Goal: Task Accomplishment & Management: Manage account settings

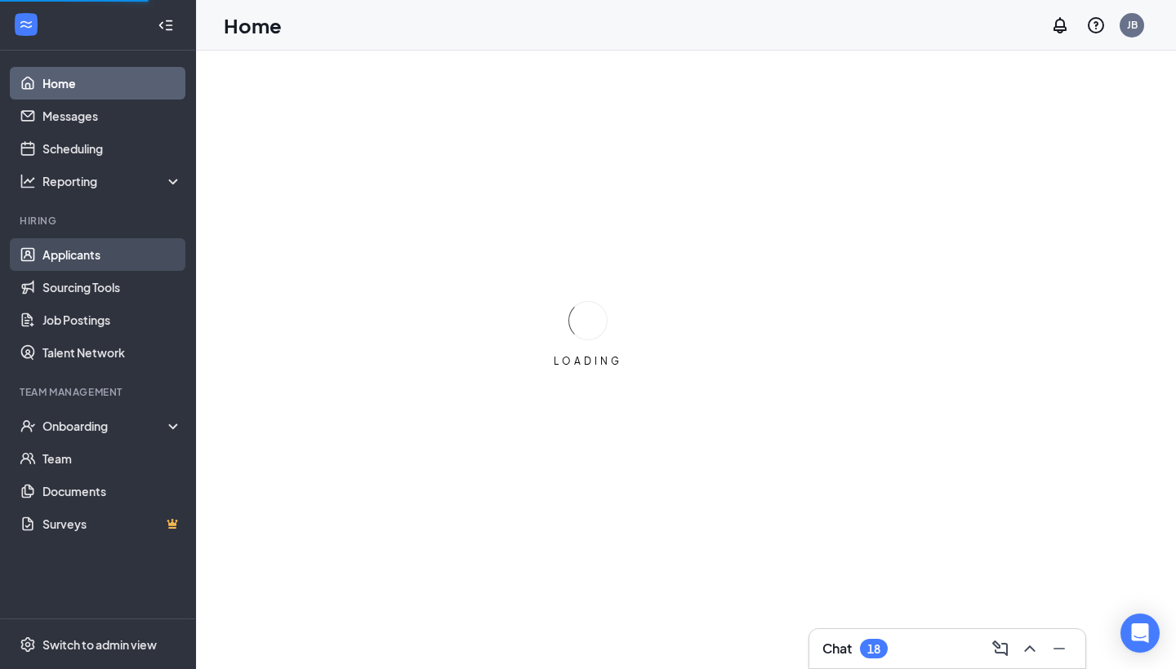
click at [48, 251] on link "Applicants" at bounding box center [112, 254] width 140 height 33
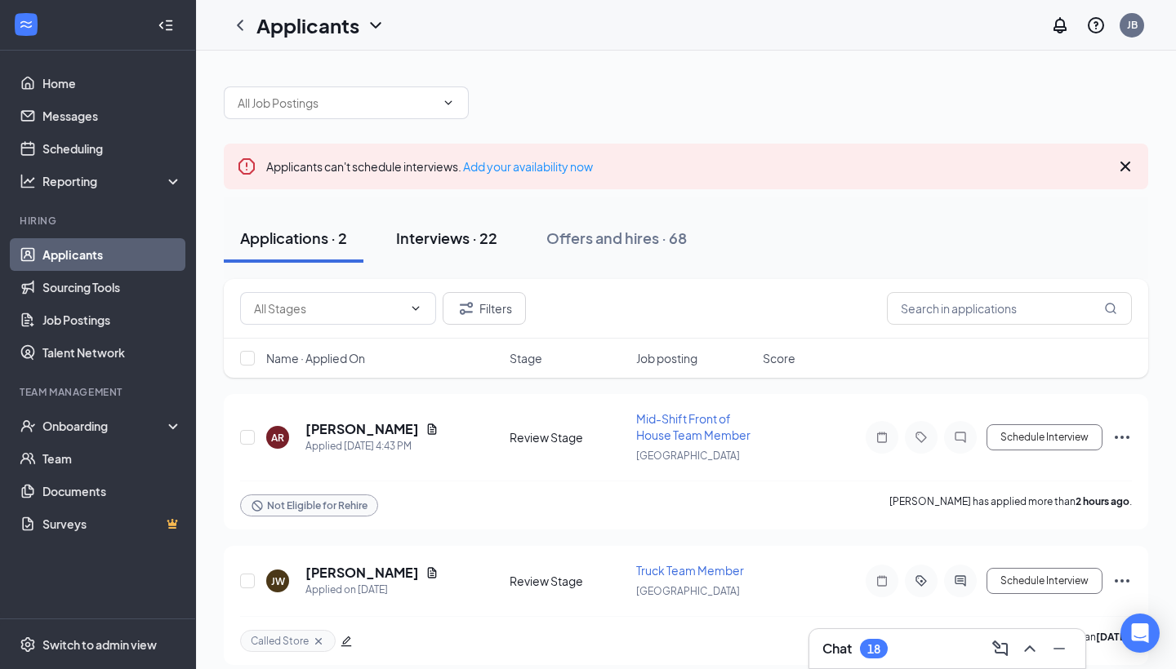
click at [420, 249] on button "Interviews · 22" at bounding box center [447, 238] width 134 height 49
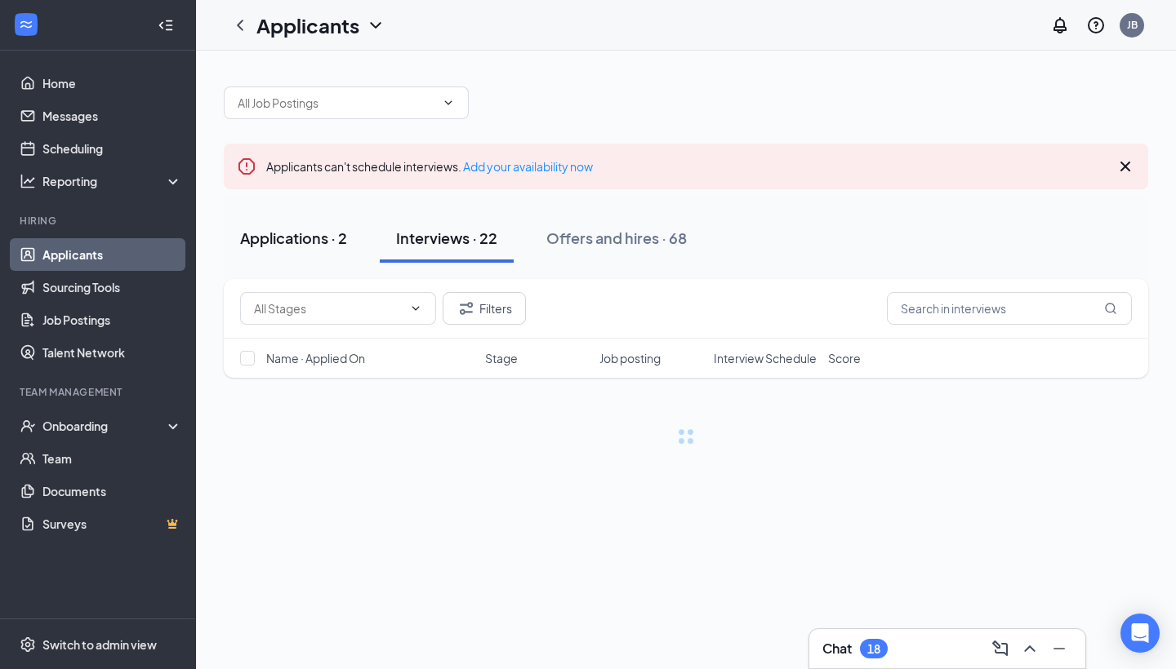
click at [322, 250] on button "Applications · 2" at bounding box center [294, 238] width 140 height 49
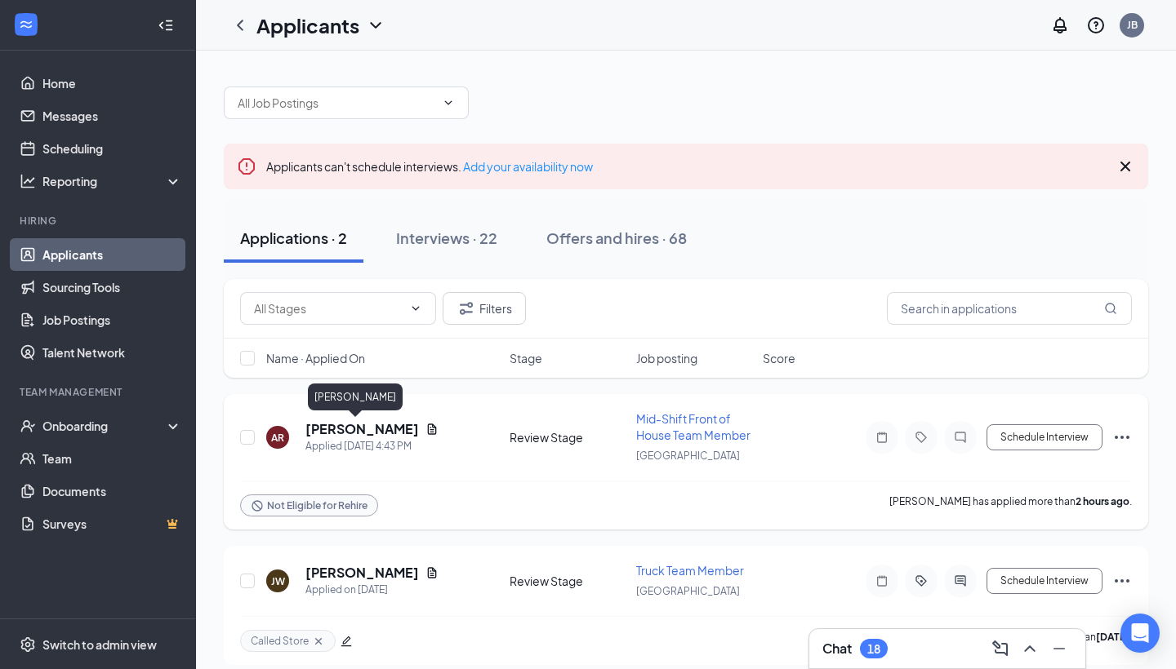
click at [344, 429] on h5 "[PERSON_NAME]" at bounding box center [361, 429] width 113 height 18
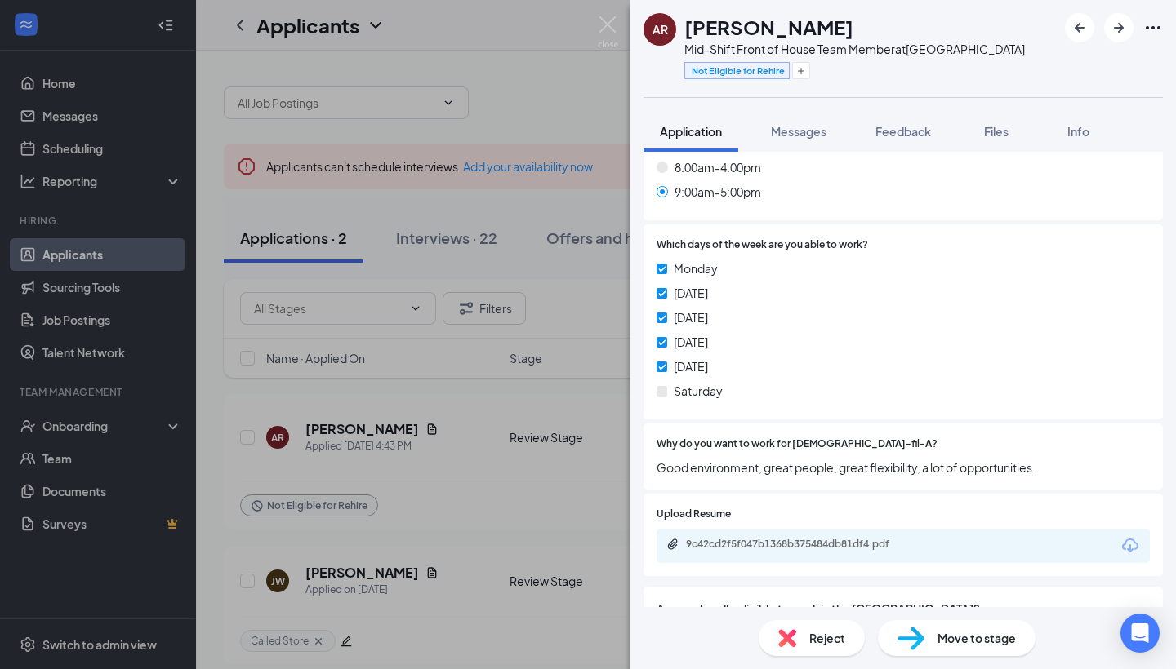
scroll to position [791, 0]
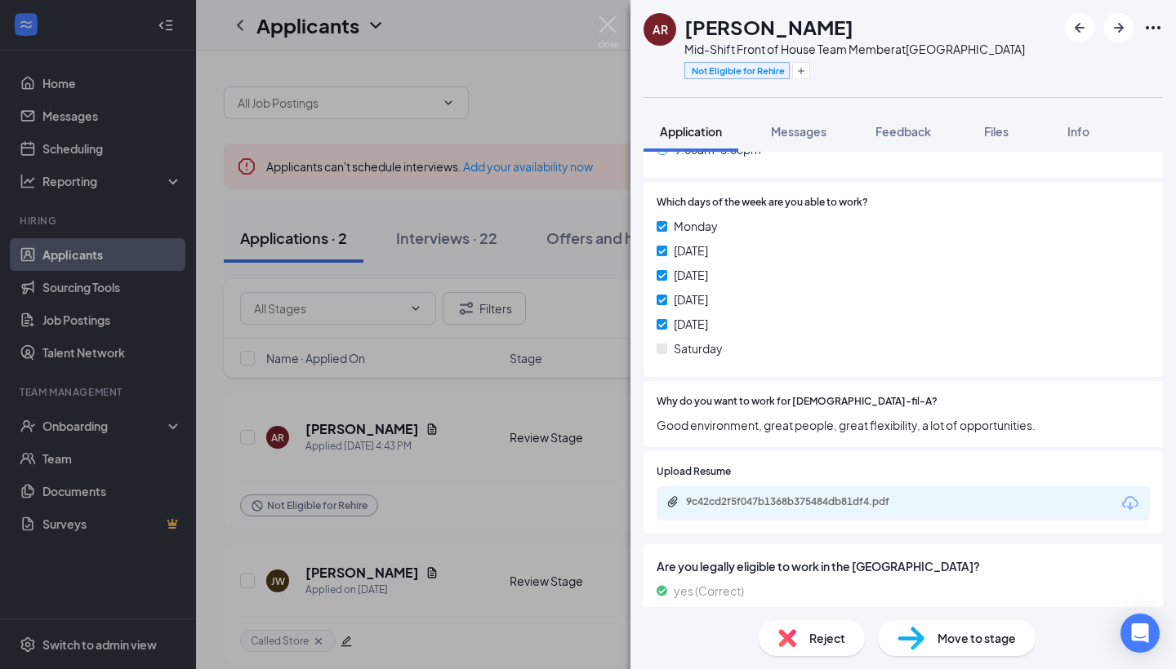
click at [560, 402] on div "AR [PERSON_NAME] Mid-Shift Front of House Team Member at [GEOGRAPHIC_DATA] Not …" at bounding box center [588, 334] width 1176 height 669
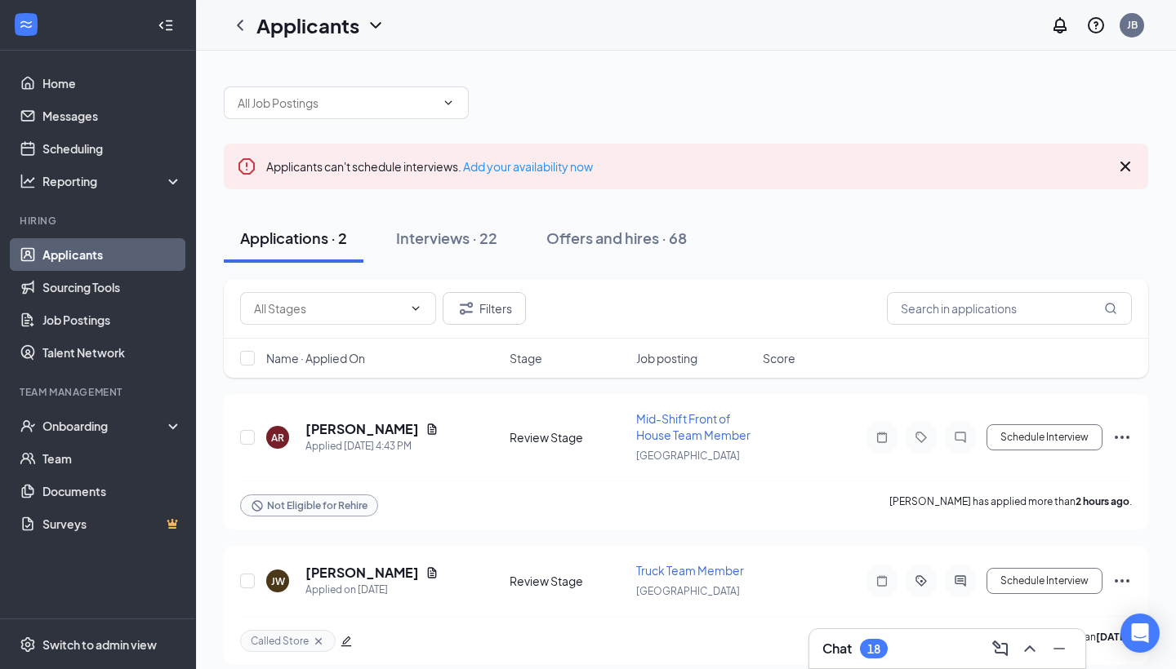
click at [474, 263] on div "Applications · 2 Interviews · 22 Offers and hires · 68" at bounding box center [686, 239] width 924 height 82
click at [454, 235] on div "Interviews · 22" at bounding box center [446, 238] width 101 height 20
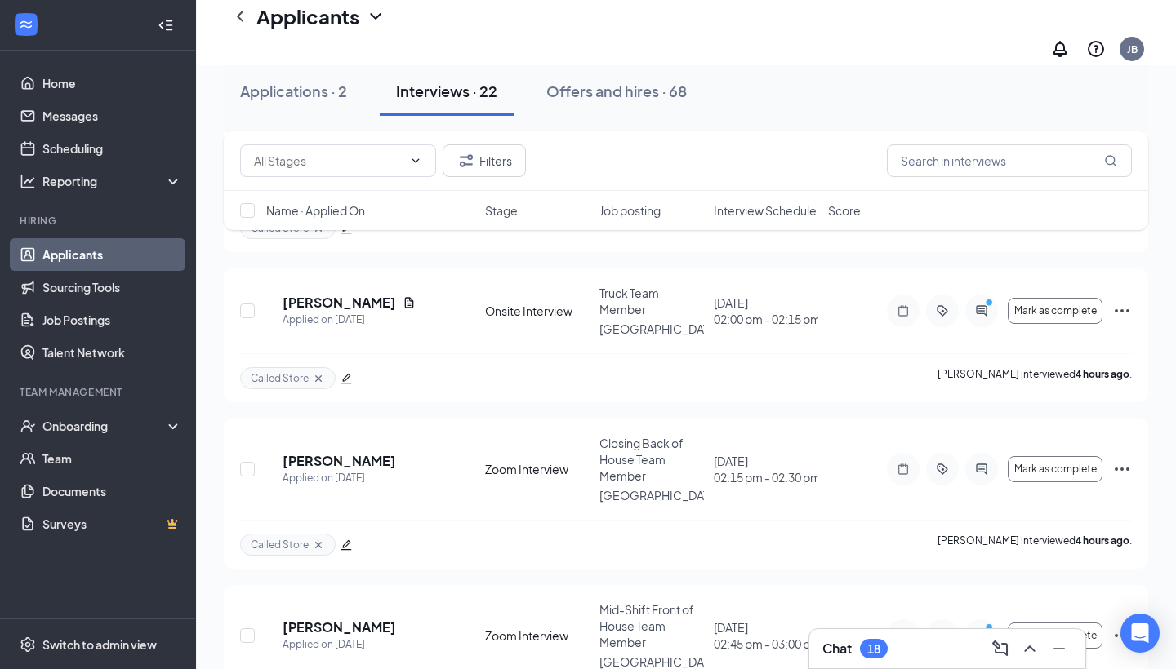
scroll to position [1181, 0]
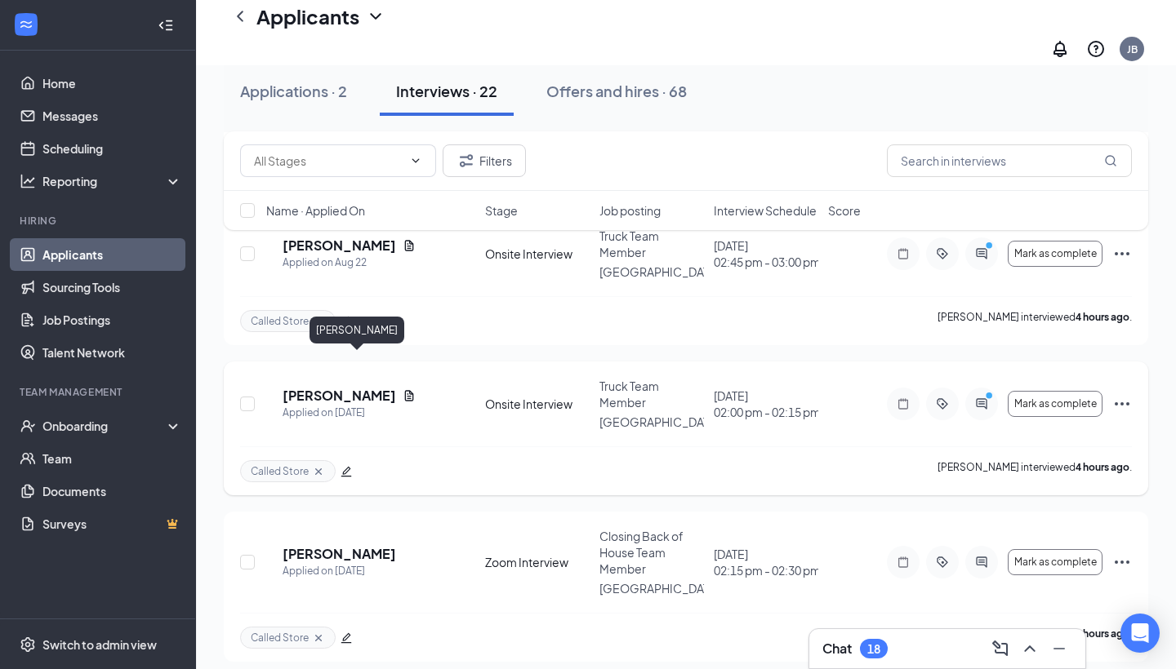
click at [371, 387] on h5 "[PERSON_NAME]" at bounding box center [338, 396] width 113 height 18
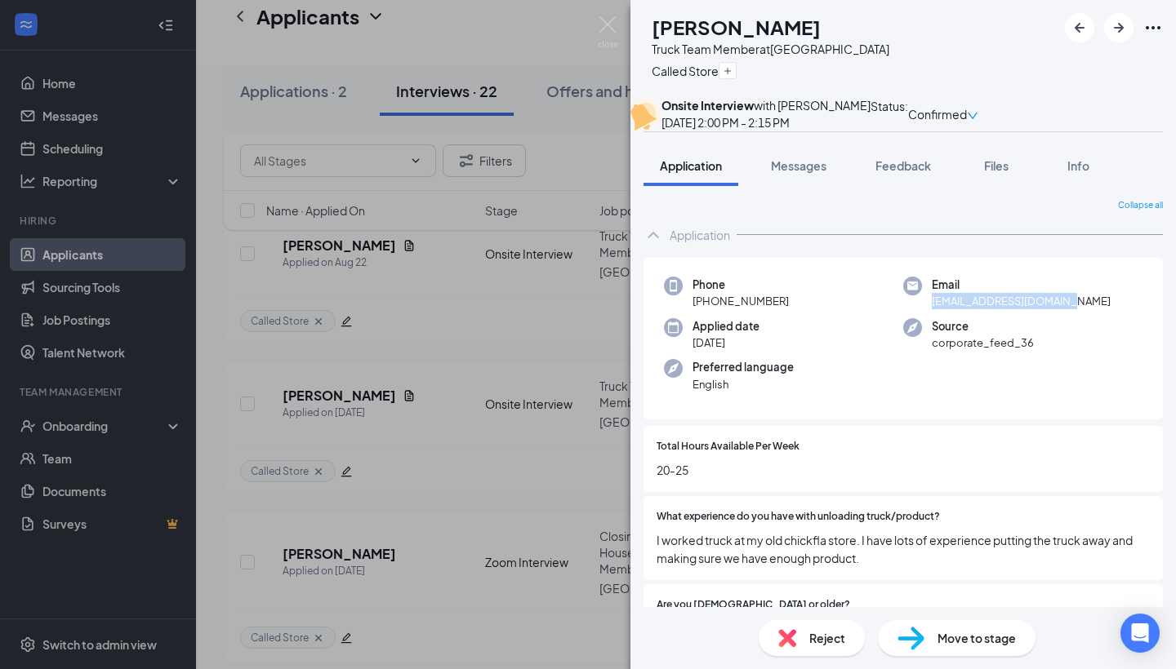
drag, startPoint x: 931, startPoint y: 338, endPoint x: 1076, endPoint y: 343, distance: 145.4
click at [1076, 310] on div "Email [EMAIL_ADDRESS][DOMAIN_NAME]" at bounding box center [1022, 293] width 239 height 33
copy span "[EMAIL_ADDRESS][DOMAIN_NAME]"
